Goal: Entertainment & Leisure: Consume media (video, audio)

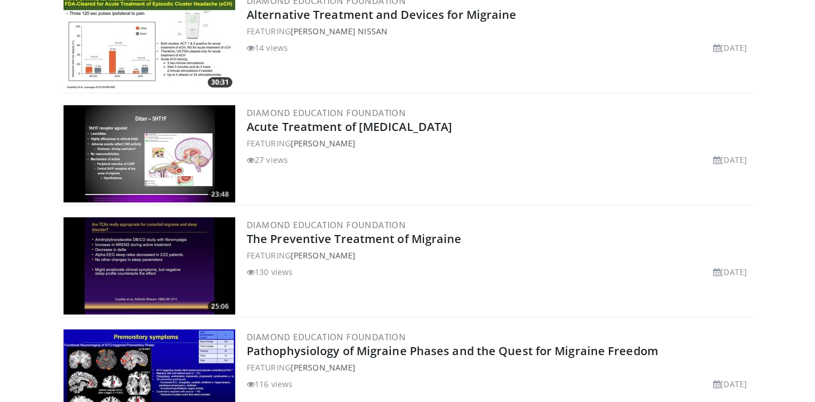
scroll to position [1497, 0]
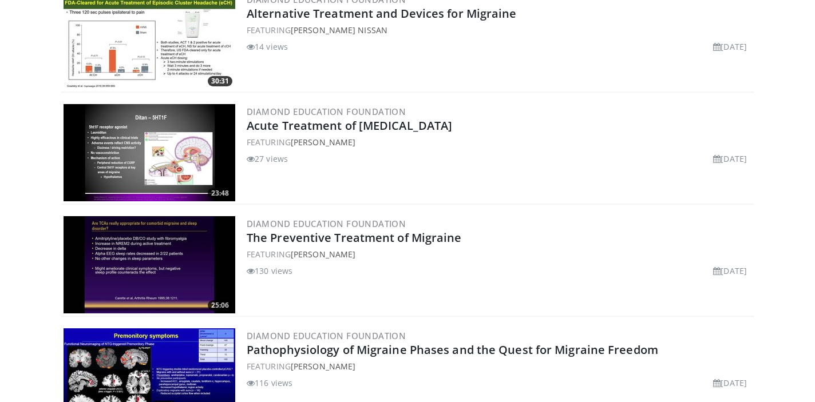
click at [144, 246] on img at bounding box center [150, 264] width 172 height 97
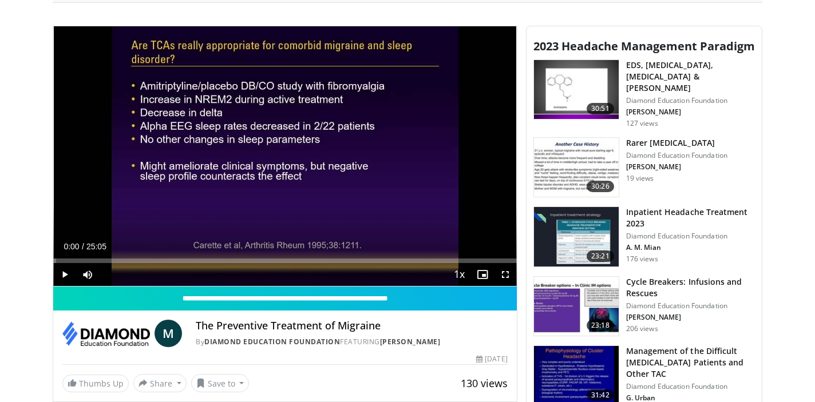
scroll to position [432, 0]
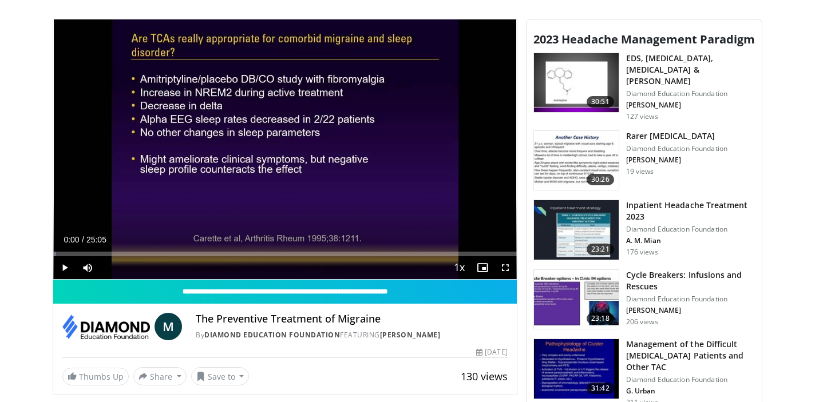
click at [64, 266] on span "Video Player" at bounding box center [64, 267] width 23 height 23
click at [63, 267] on video-js "**********" at bounding box center [285, 149] width 464 height 261
click at [66, 265] on video-js "**********" at bounding box center [285, 149] width 464 height 261
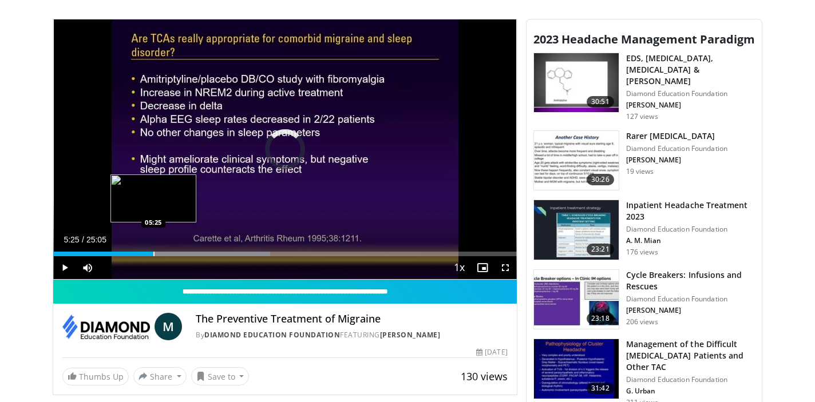
click at [153, 255] on div "Progress Bar" at bounding box center [153, 254] width 1 height 5
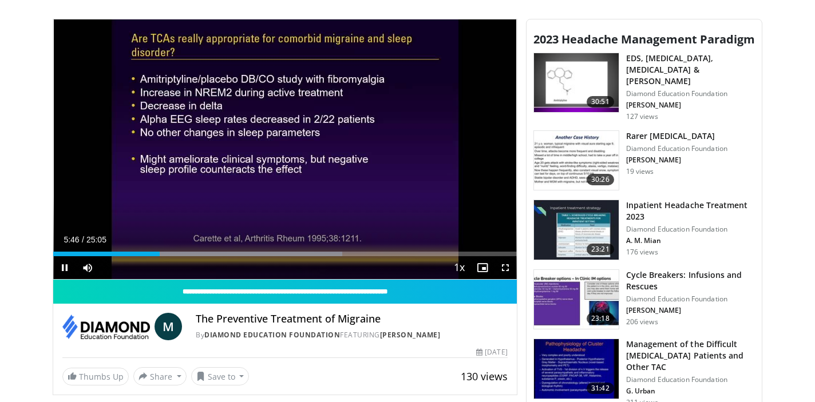
click at [64, 267] on span "Video Player" at bounding box center [64, 267] width 23 height 23
click at [65, 267] on span "Video Player" at bounding box center [64, 267] width 23 height 23
click at [66, 267] on span "Video Player" at bounding box center [64, 267] width 23 height 23
click at [67, 268] on span "Video Player" at bounding box center [64, 267] width 23 height 23
click at [66, 268] on span "Video Player" at bounding box center [64, 267] width 23 height 23
